Goal: Task Accomplishment & Management: Complete application form

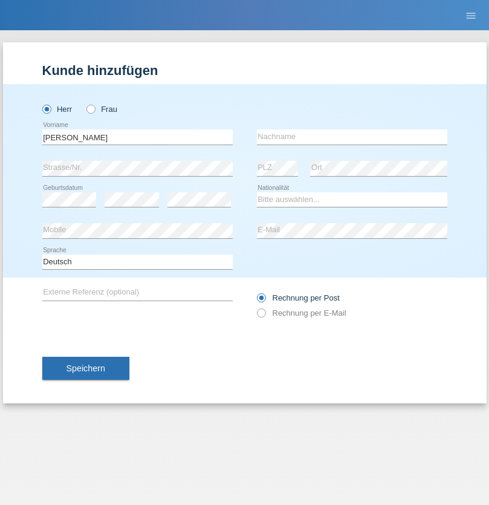
type input "Marco"
click at [352, 137] on input "text" at bounding box center [352, 136] width 190 height 15
type input "Weinlein"
select select "CH"
radio input "true"
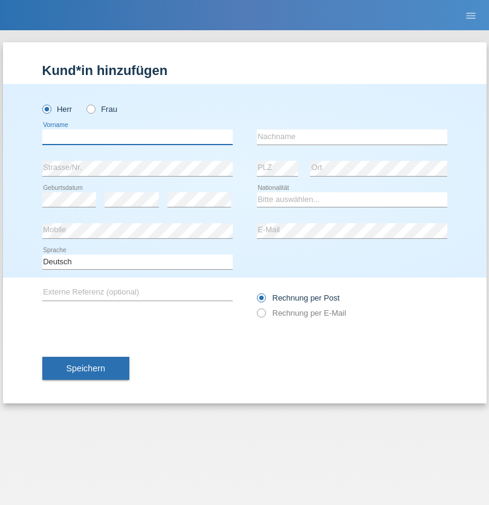
click at [137, 137] on input "text" at bounding box center [137, 136] width 190 height 15
type input "firat"
click at [352, 137] on input "text" at bounding box center [352, 136] width 190 height 15
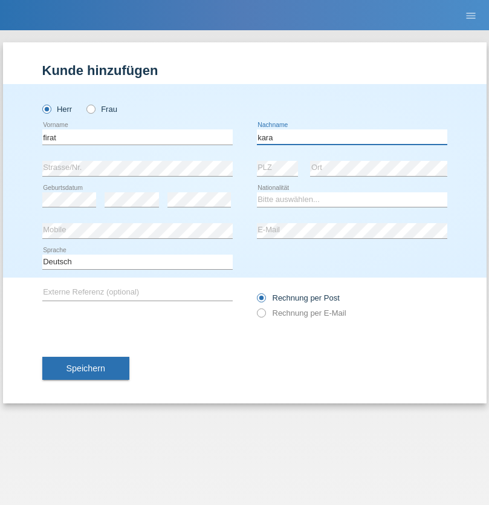
type input "kara"
select select "CH"
